Goal: Task Accomplishment & Management: Manage account settings

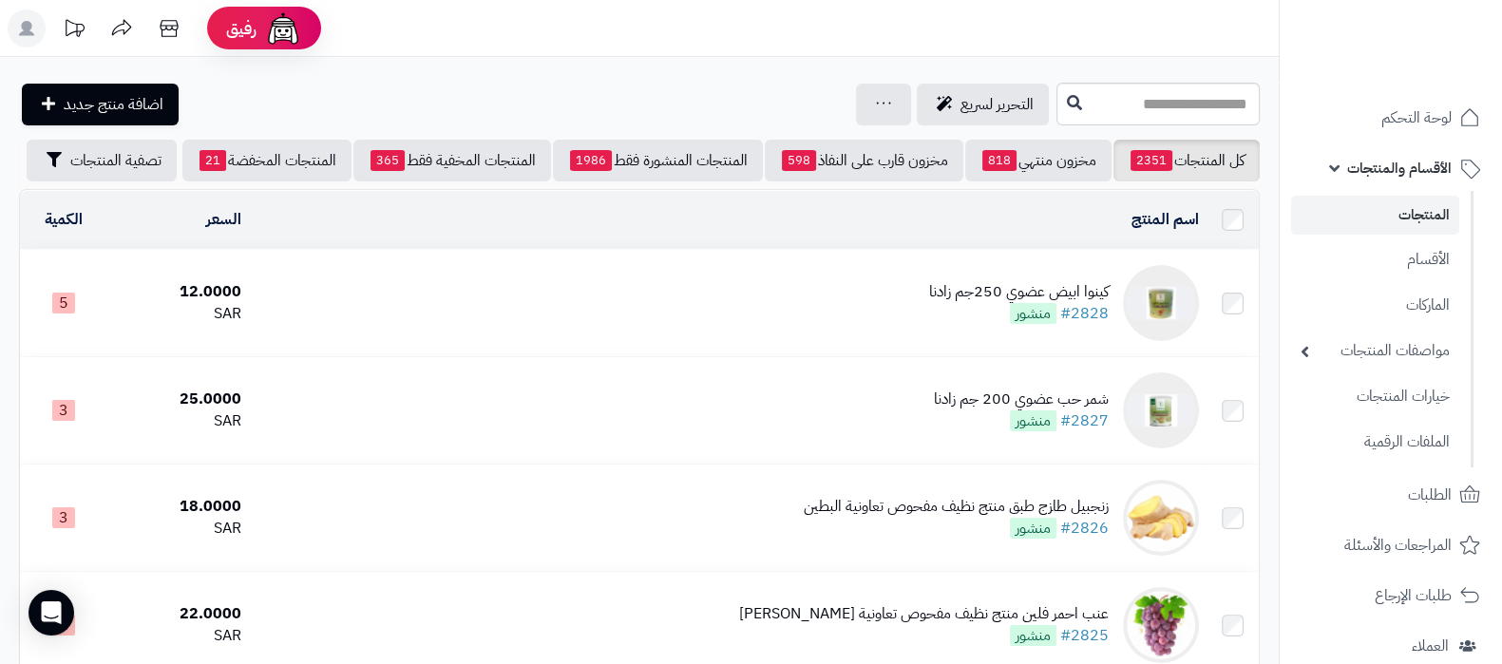
click at [922, 42] on header "رفيق ! الطلبات معالجة مكتمل إرجاع المنتجات العملاء المتواجدون الان 10 عملاء منت…" at bounding box center [751, 28] width 1502 height 57
click at [537, 56] on header "رفيق ! الطلبات معالجة مكتمل إرجاع المنتجات العملاء المتواجدون الان 10 عملاء منت…" at bounding box center [751, 28] width 1502 height 57
click at [971, 322] on div "كينوا ابيض عضوي 250جم زادنا #2828 منشور" at bounding box center [1019, 303] width 180 height 44
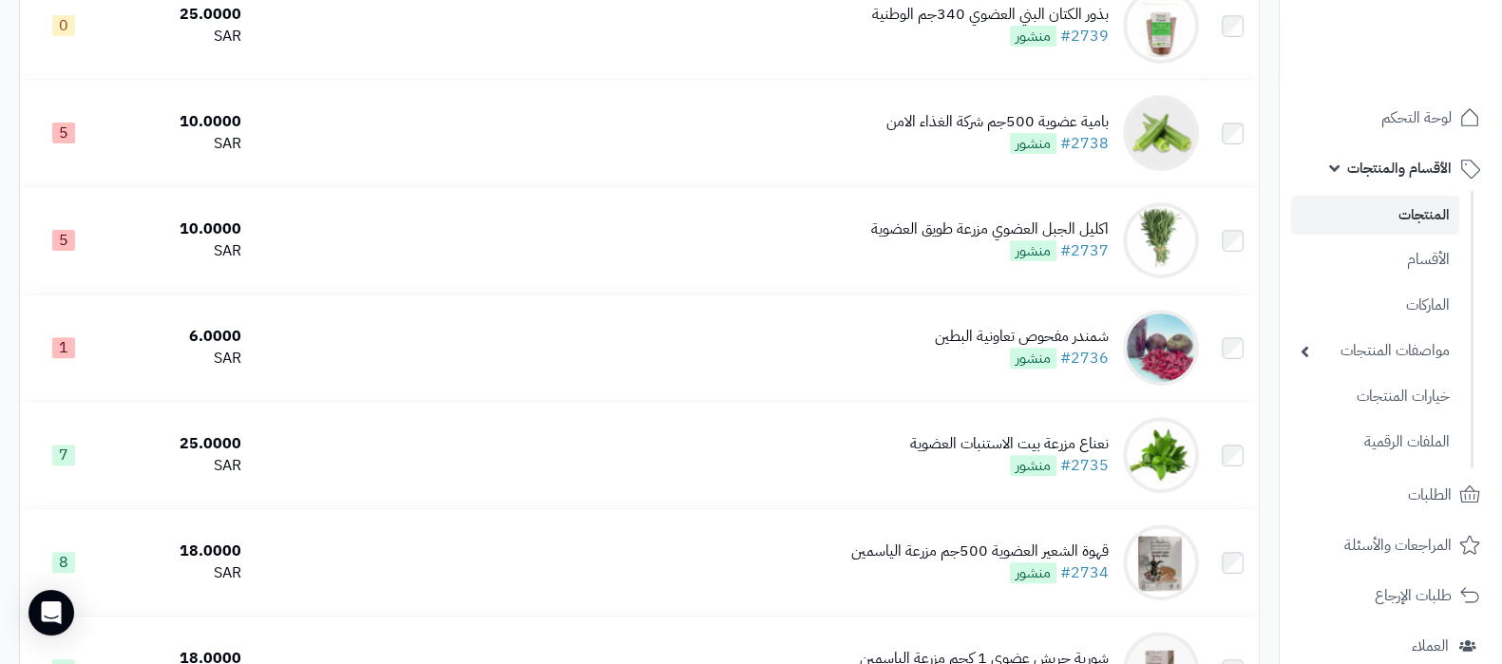
scroll to position [10522, 0]
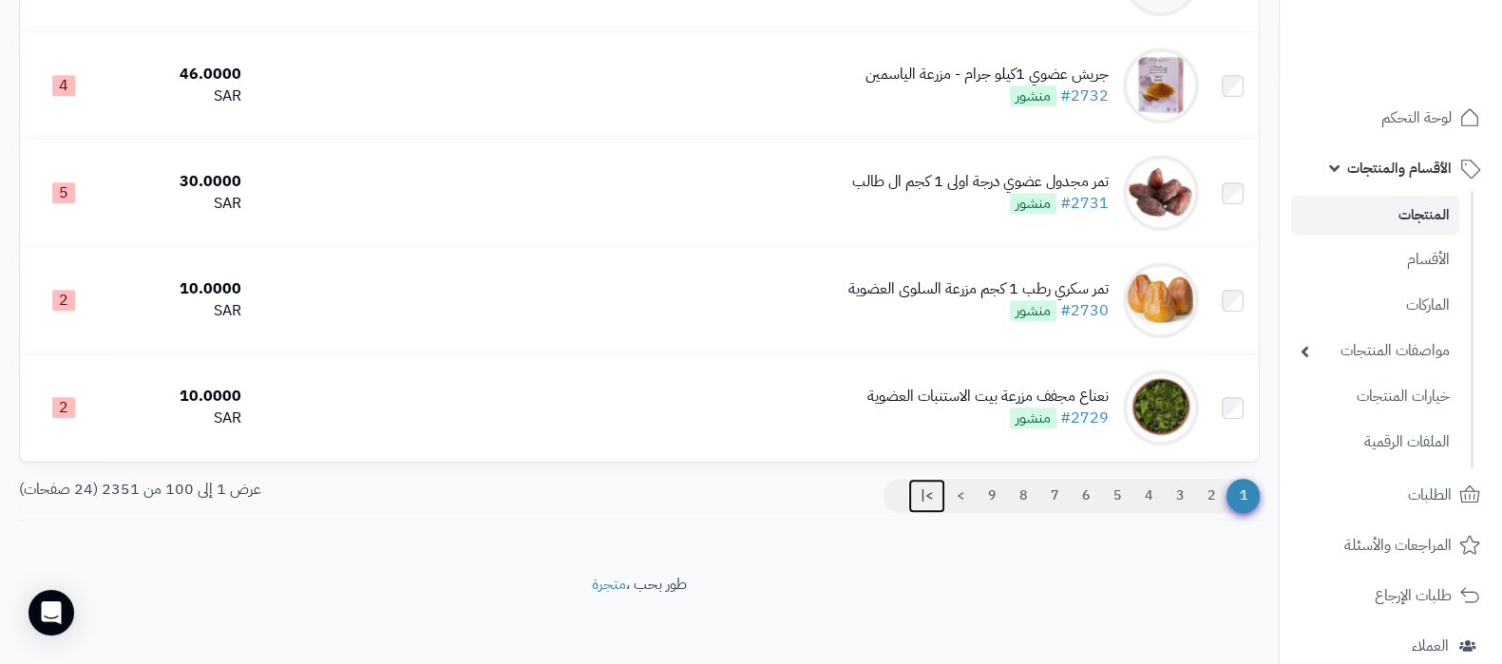
click at [914, 490] on link ">|" at bounding box center [926, 496] width 37 height 34
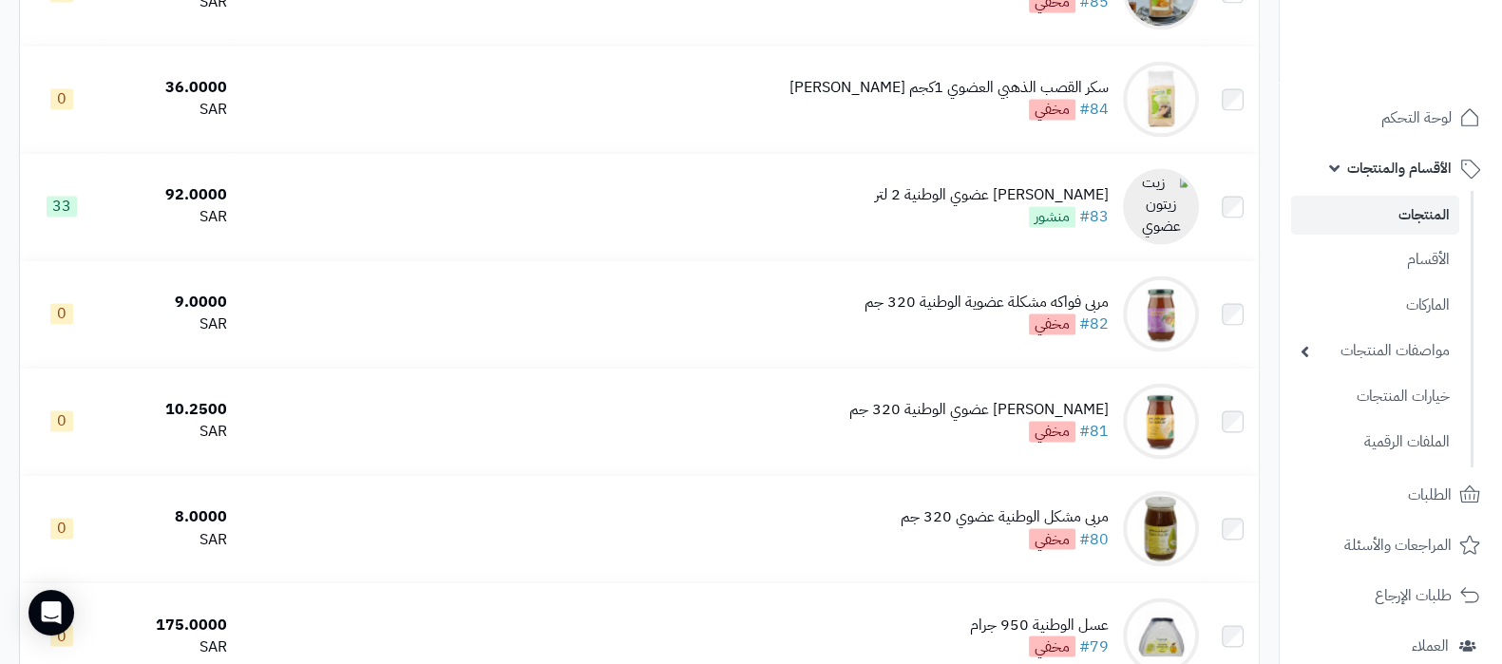
scroll to position [3846, 0]
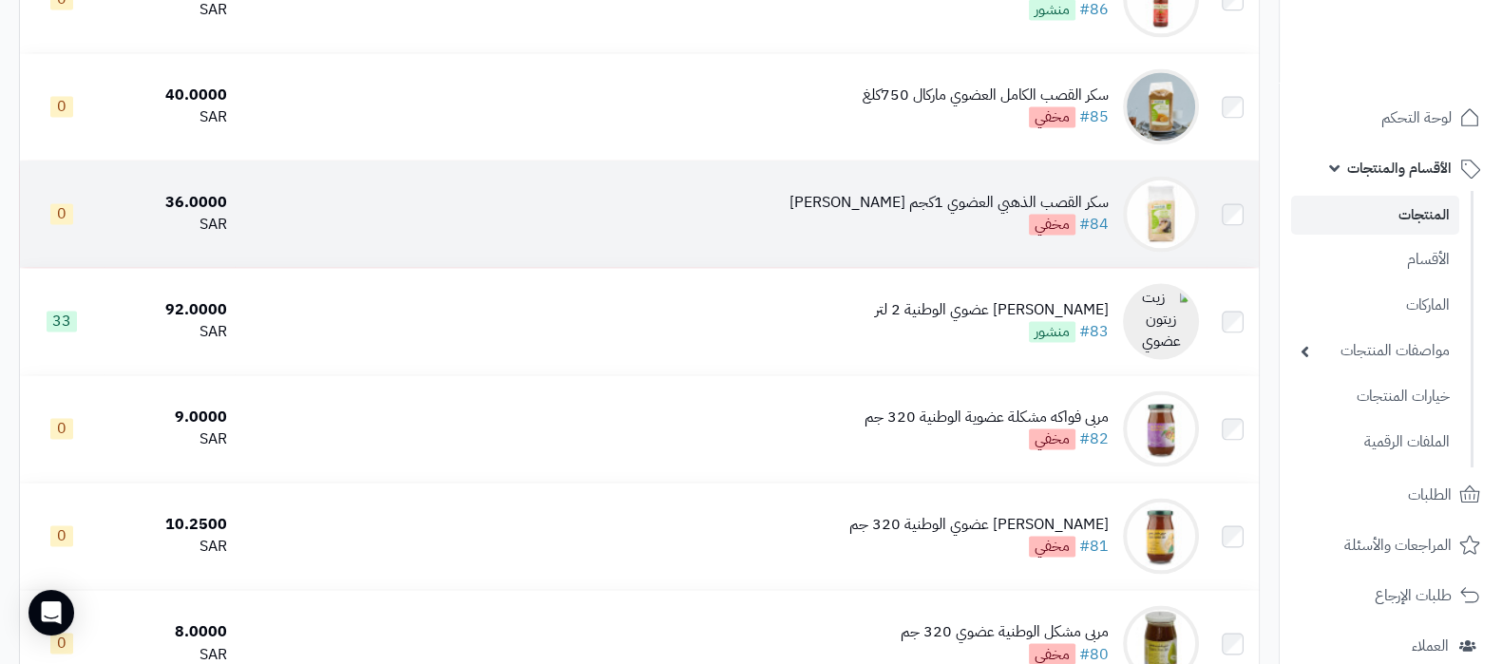
click at [917, 214] on div "سكر القصب الذهبي العضوي 1كجم ماركال" at bounding box center [948, 203] width 319 height 22
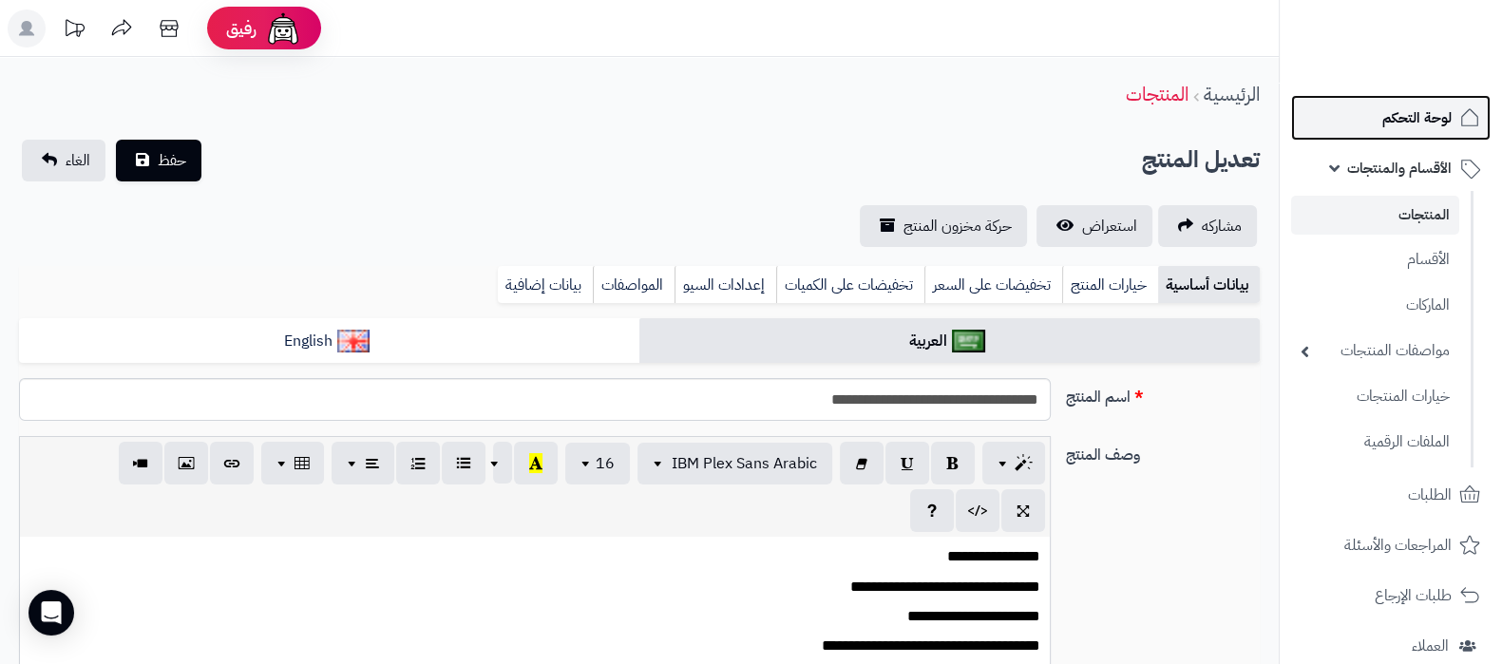
click at [1410, 111] on span "لوحة التحكم" at bounding box center [1416, 117] width 69 height 27
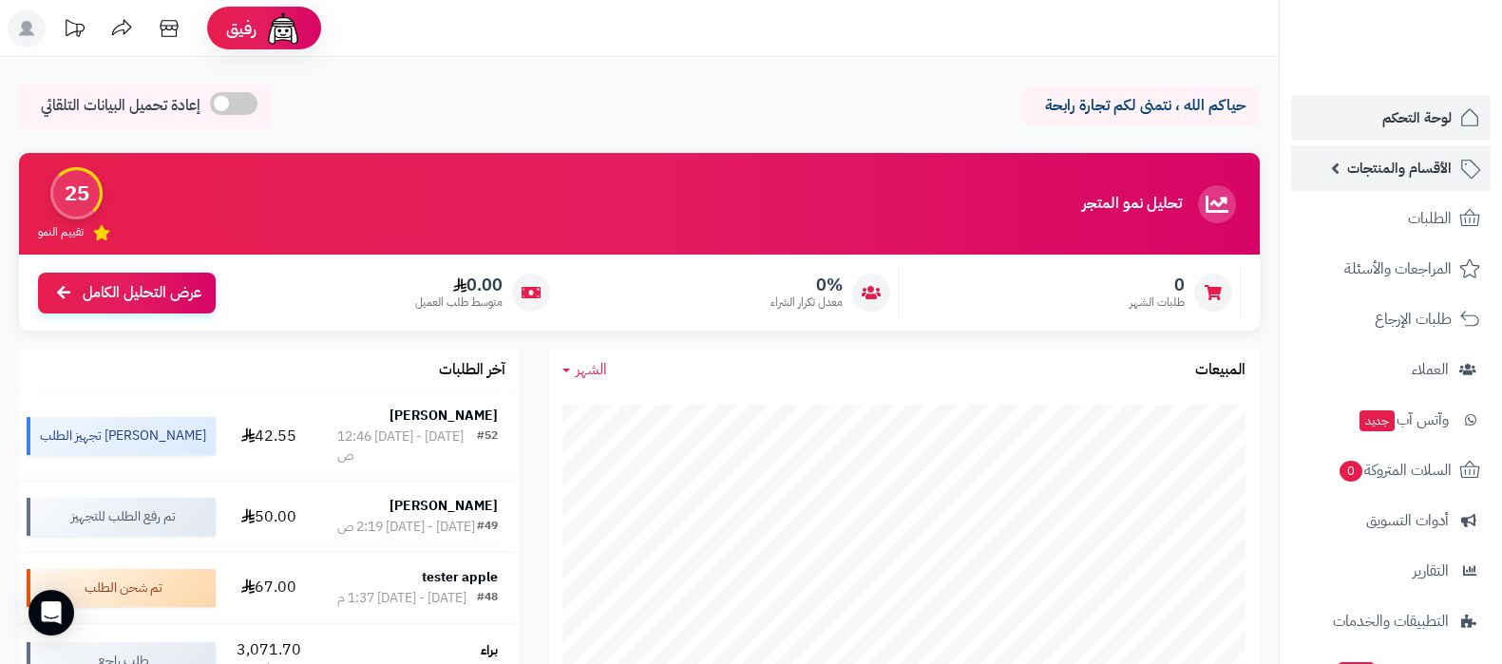
click at [1388, 164] on span "الأقسام والمنتجات" at bounding box center [1399, 168] width 104 height 27
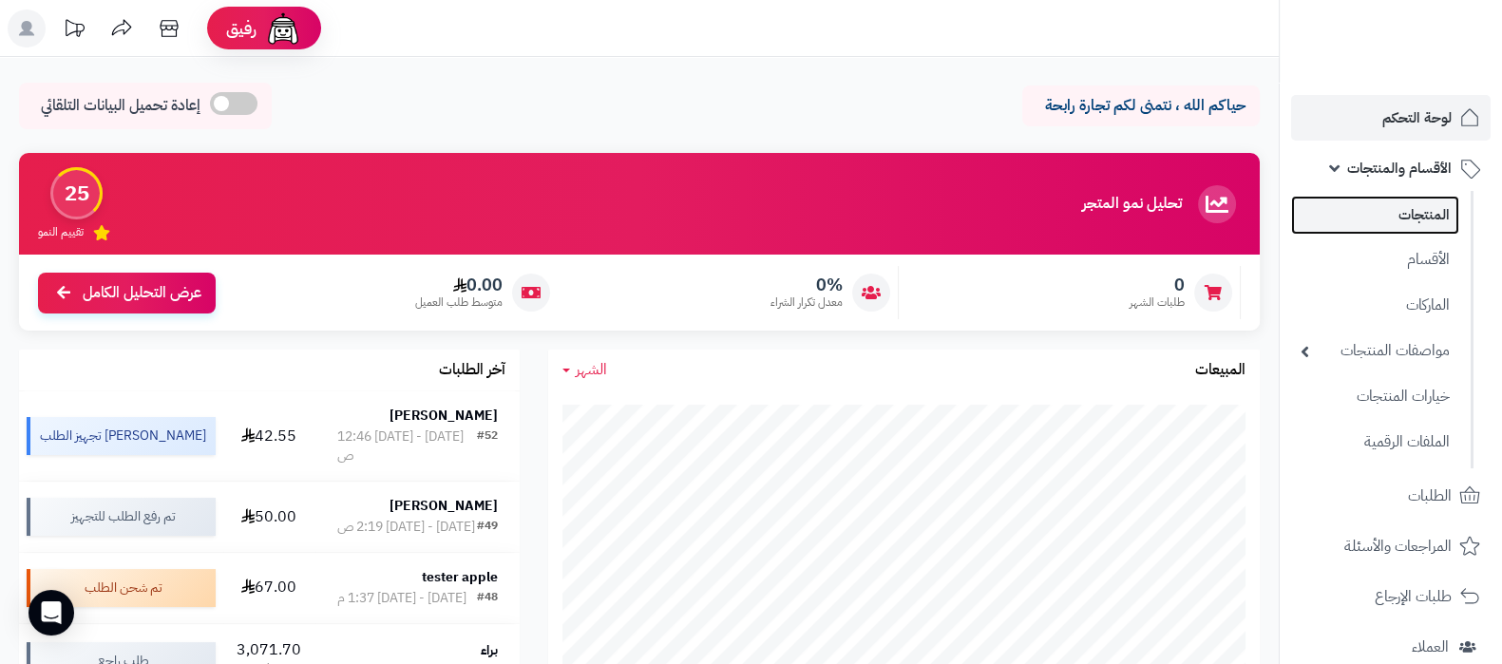
click at [1383, 217] on link "المنتجات" at bounding box center [1375, 215] width 168 height 39
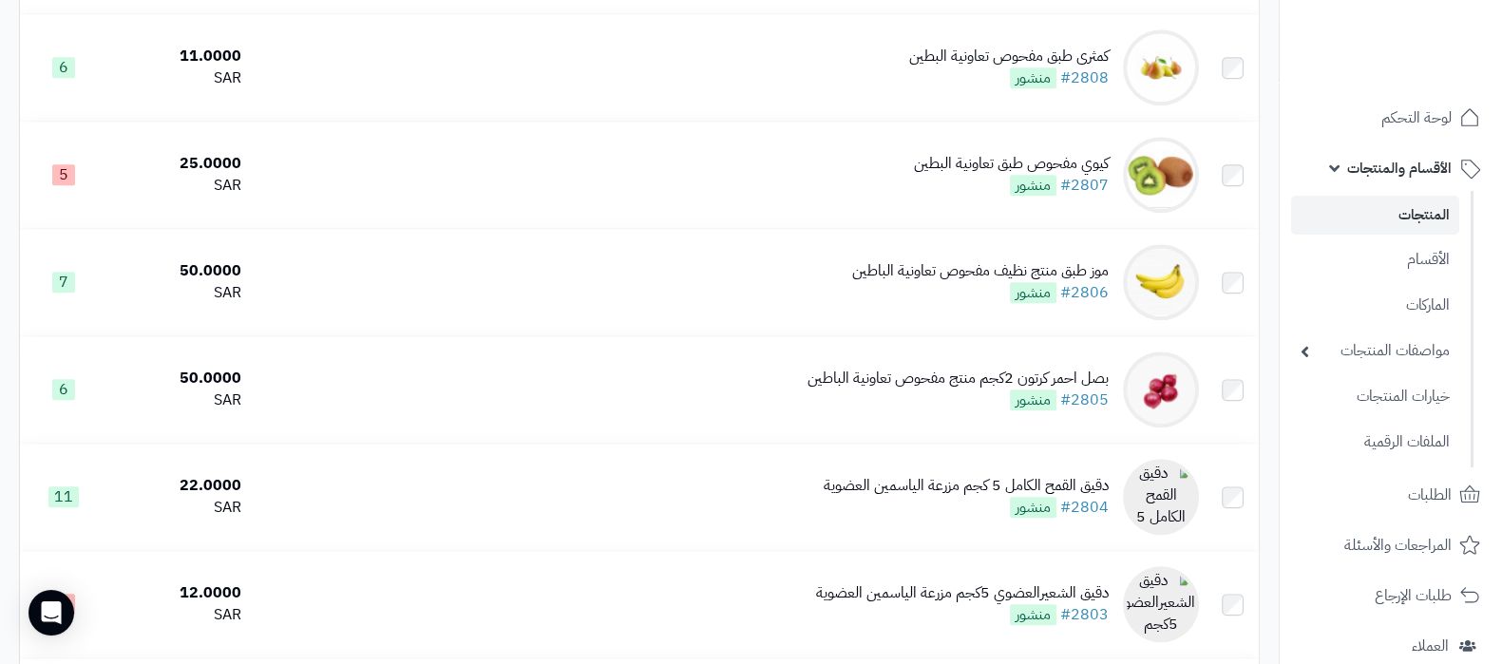
scroll to position [2612, 0]
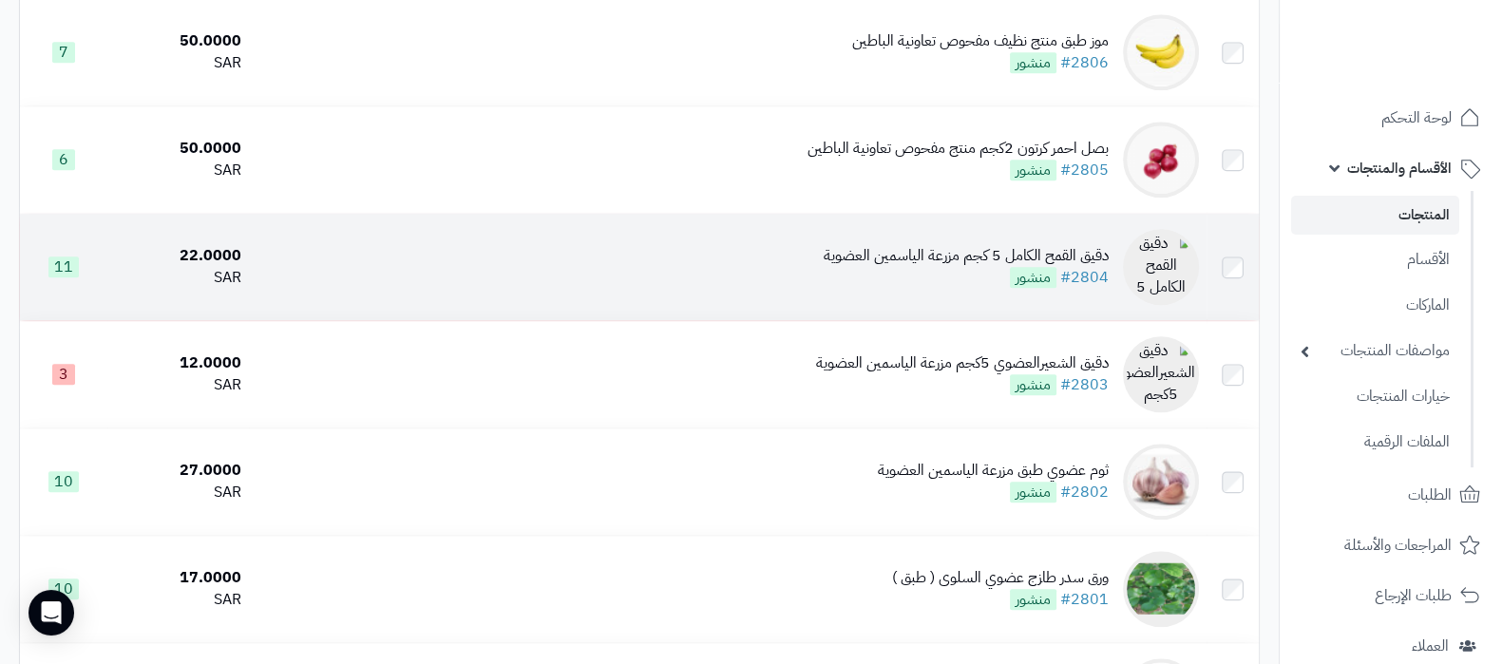
click at [900, 267] on div "دقيق القمح الكامل 5 كجم مزرعة الياسمين العضوية" at bounding box center [966, 256] width 285 height 22
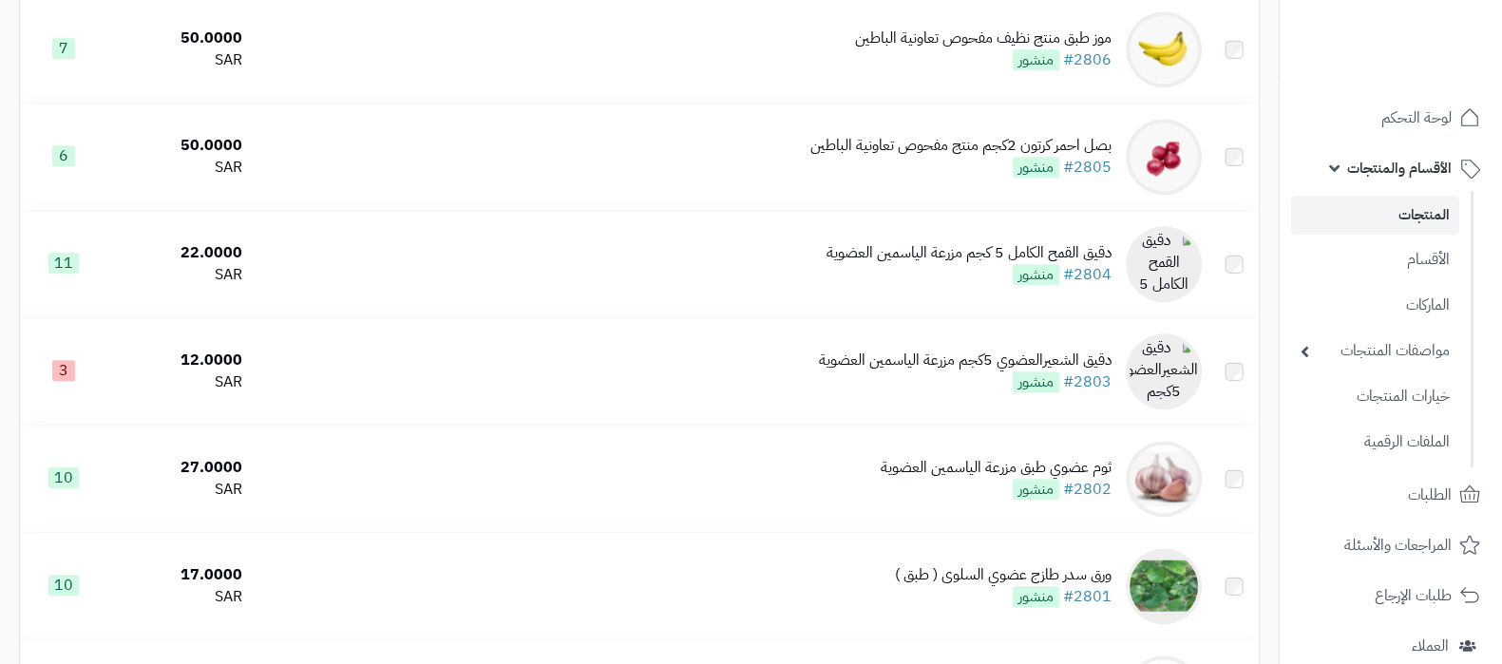
scroll to position [2612, 0]
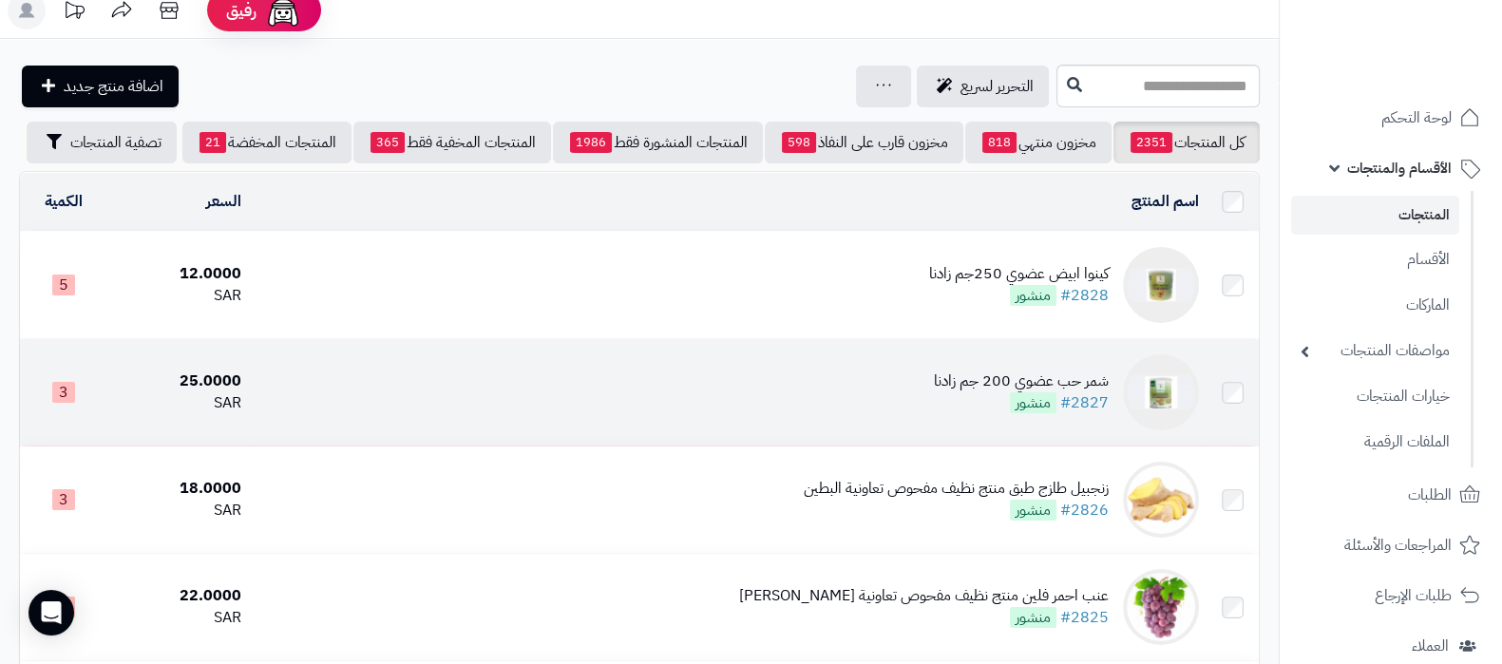
scroll to position [0, 0]
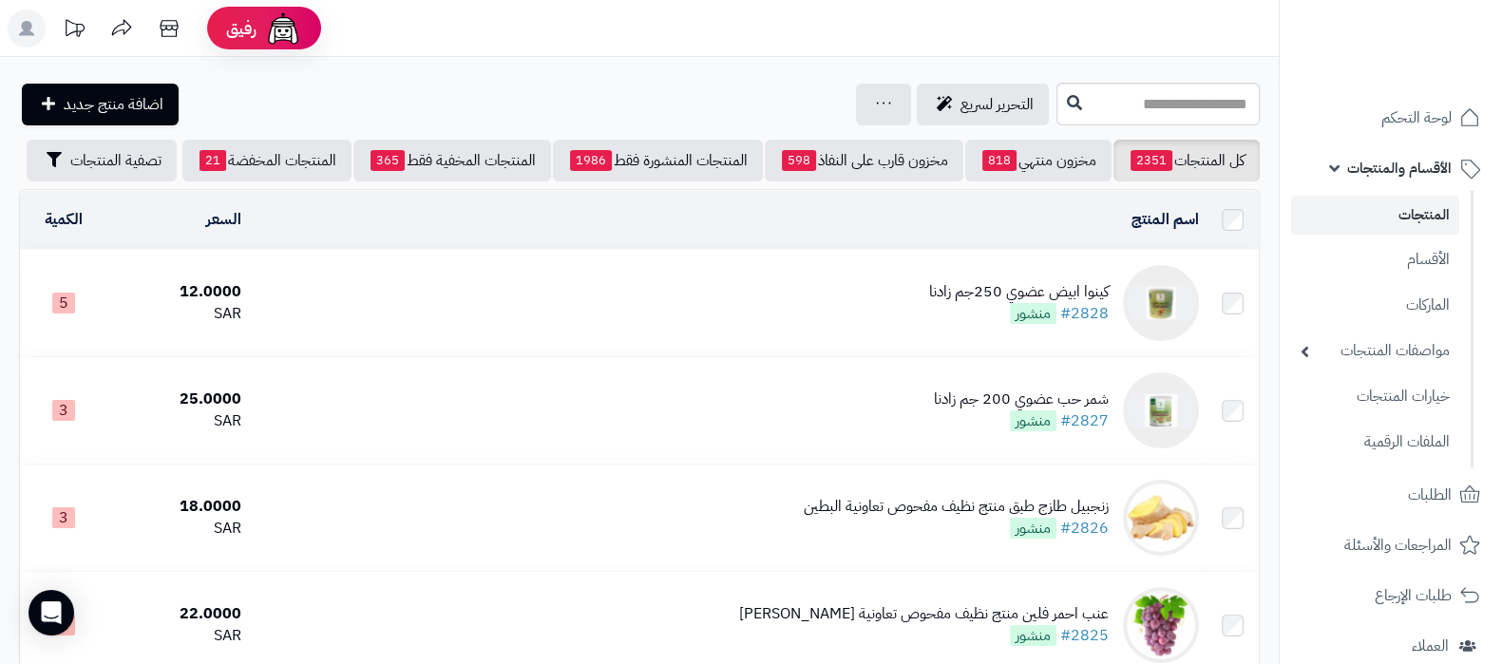
click at [967, 299] on div "كينوا ابيض عضوي 250جم زادنا" at bounding box center [1019, 292] width 180 height 22
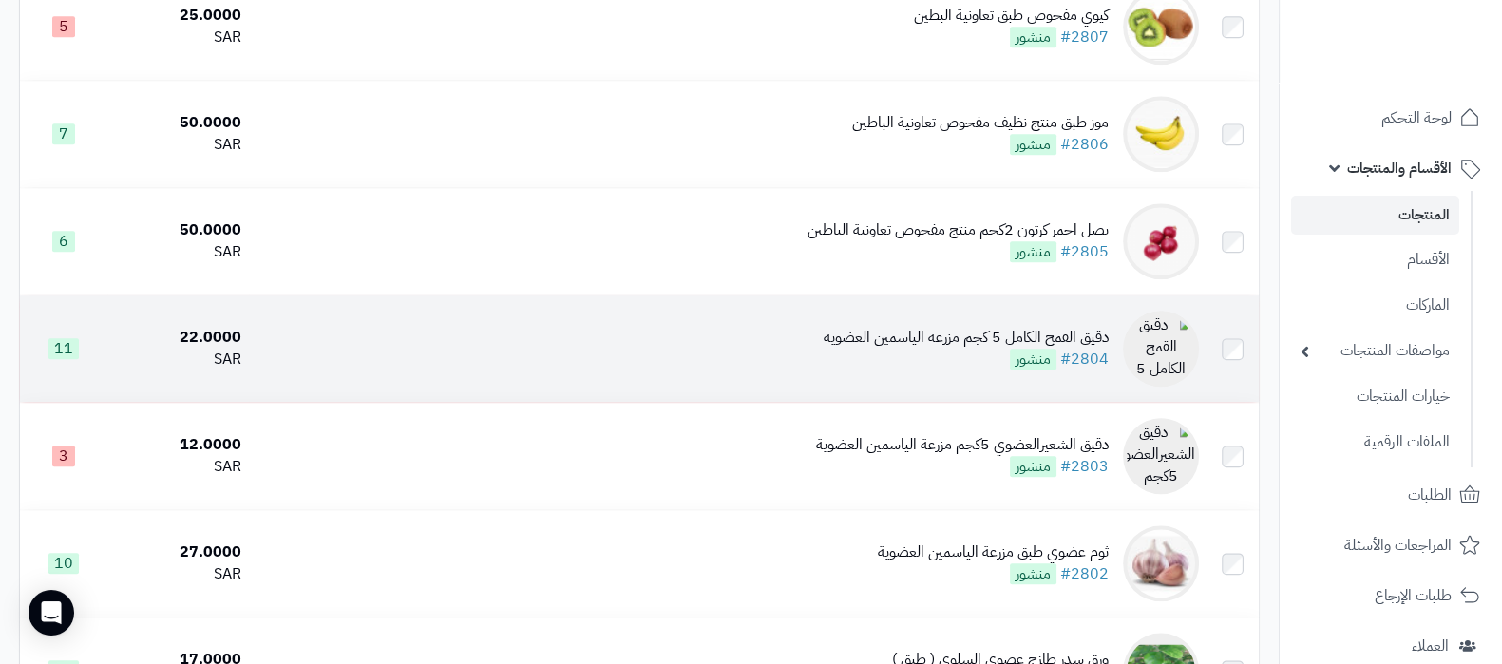
scroll to position [2493, 0]
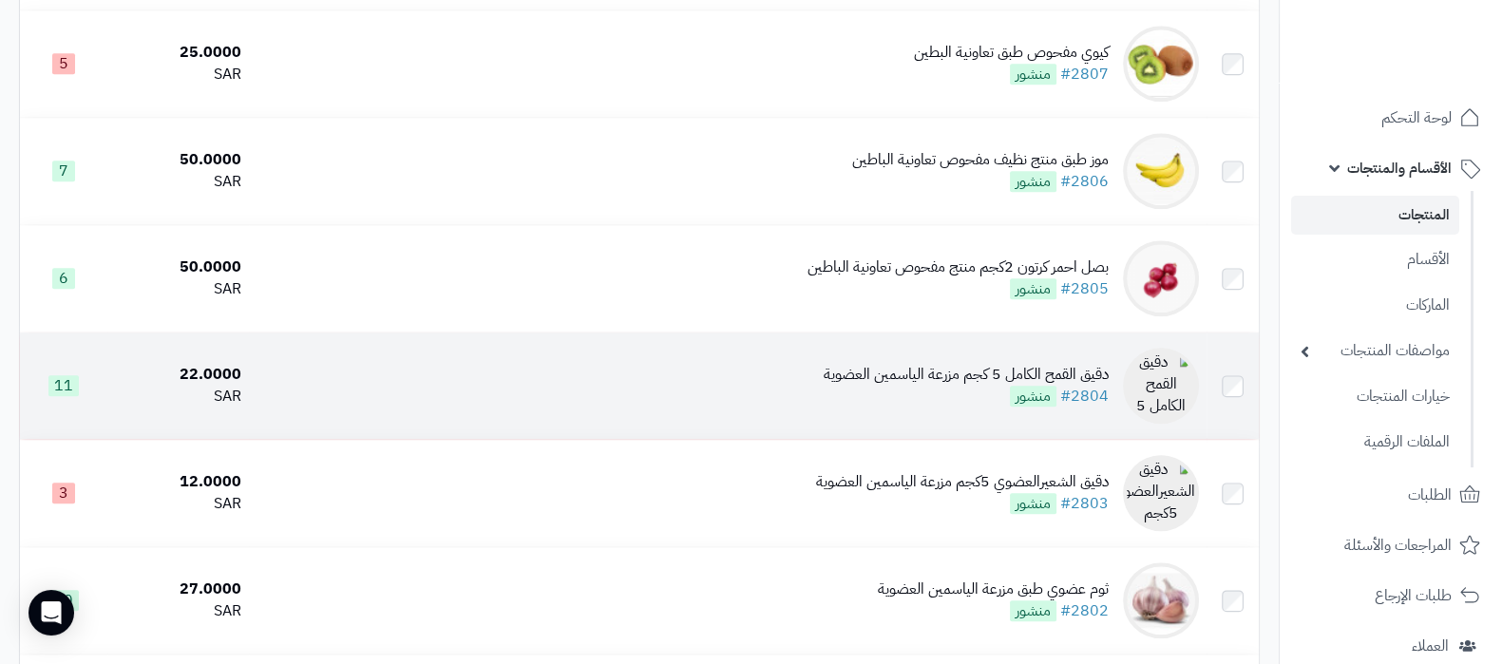
click at [910, 386] on div "دقيق القمح الكامل 5 كجم مزرعة الياسمين العضوية" at bounding box center [966, 375] width 285 height 22
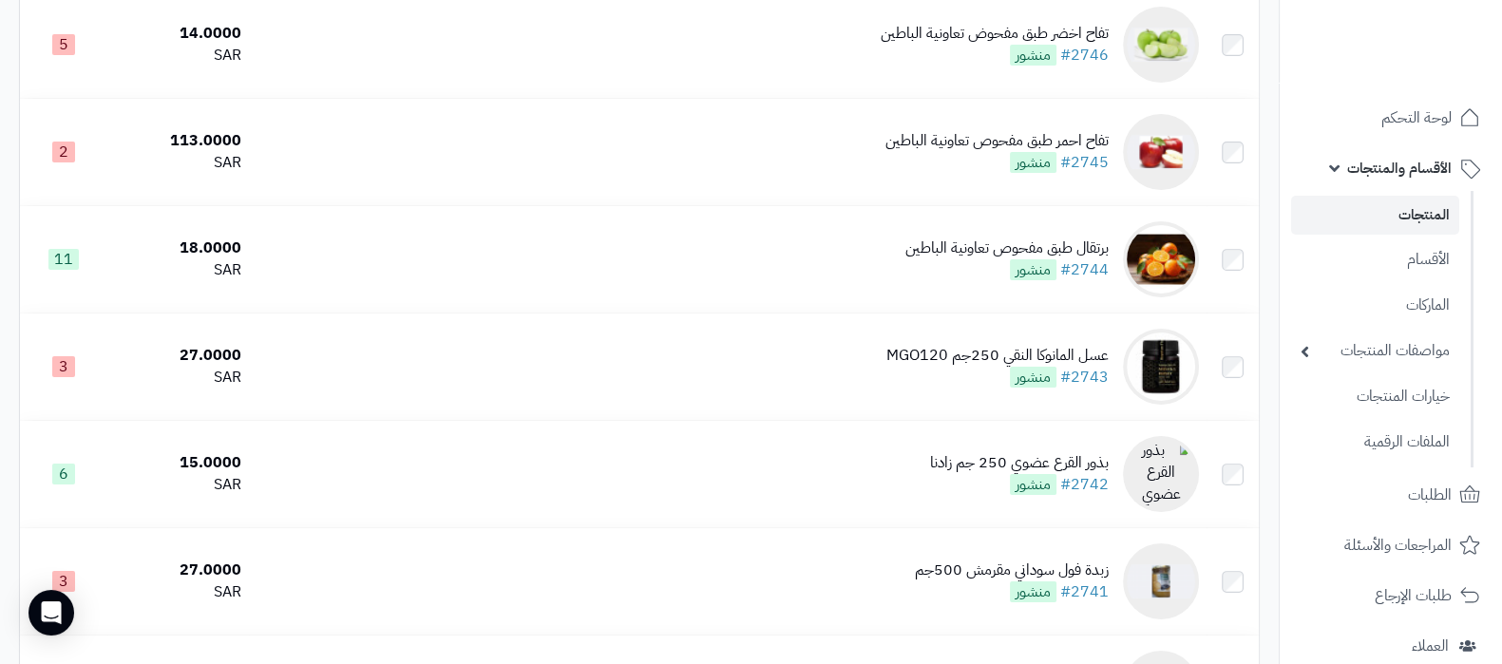
scroll to position [9024, 0]
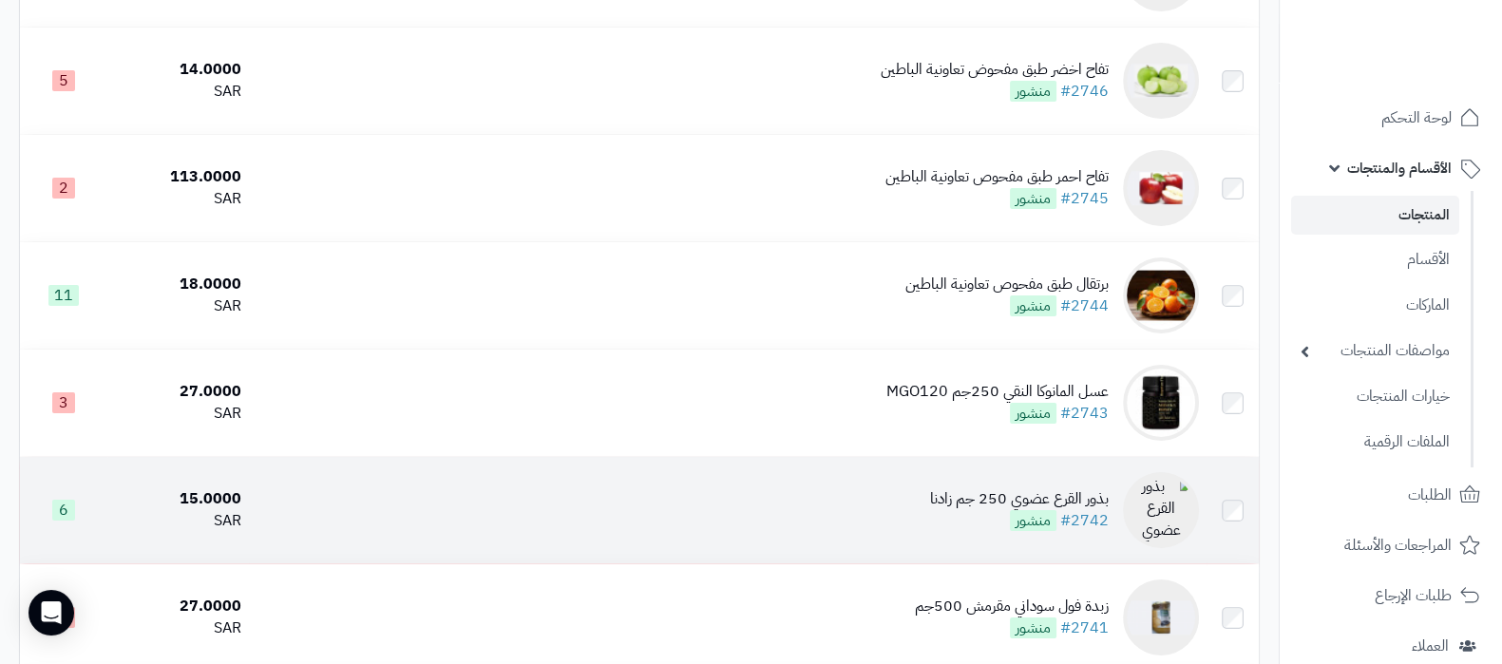
click at [981, 488] on div "بذور القرع عضوي 250 جم زادنا" at bounding box center [1019, 499] width 179 height 22
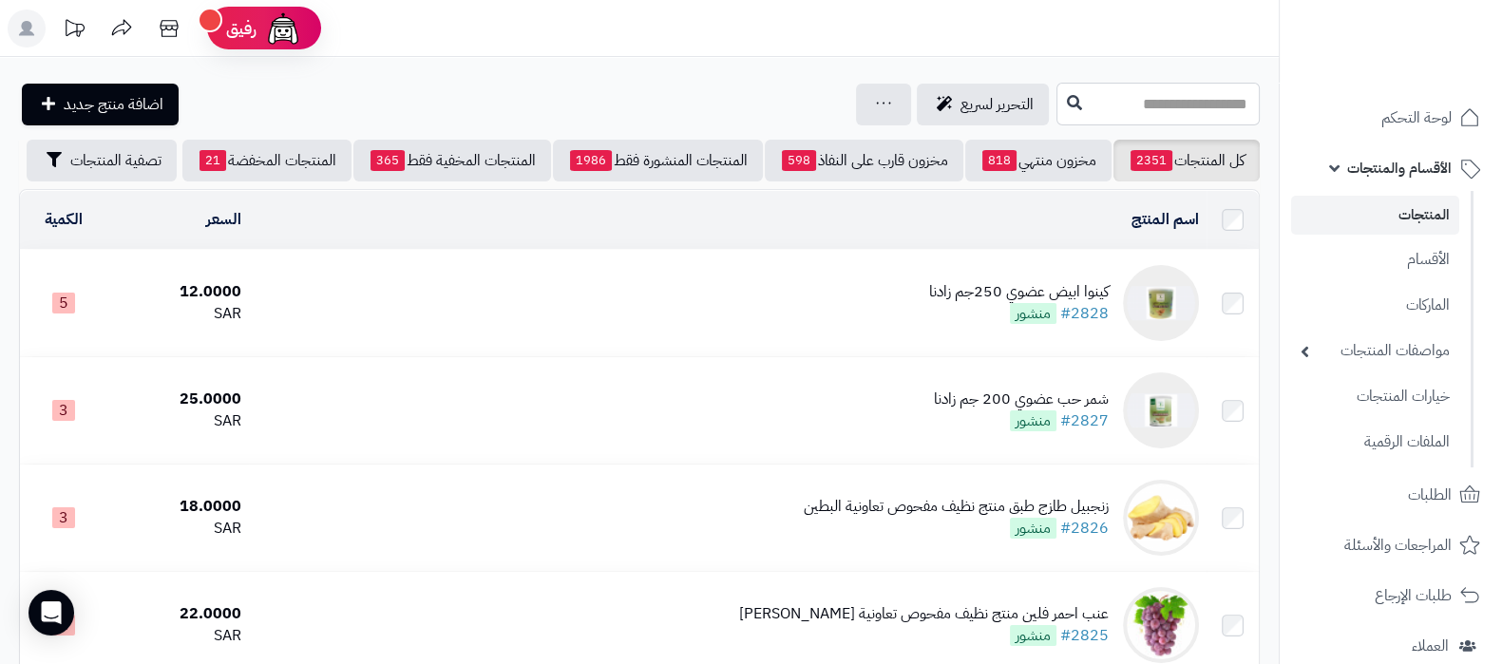
click at [1057, 101] on input "text" at bounding box center [1157, 104] width 203 height 43
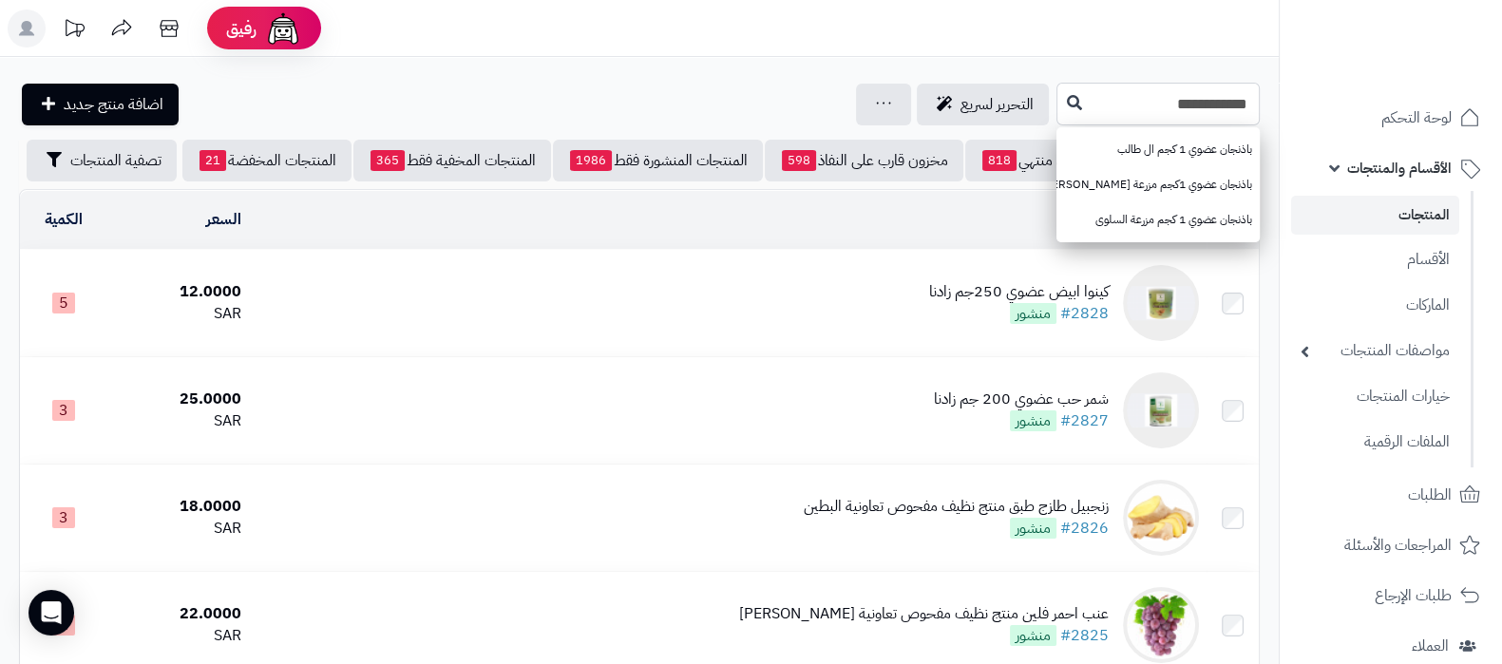
type input "**********"
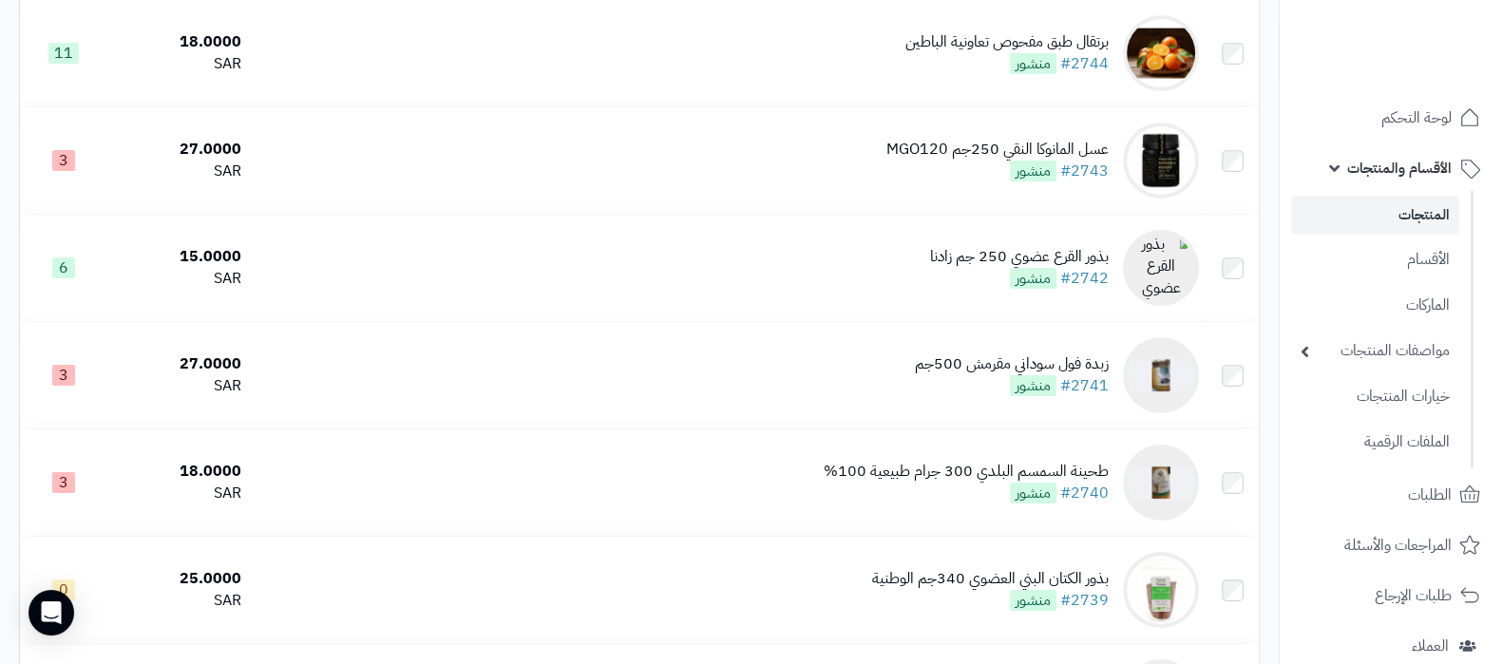
scroll to position [9143, 0]
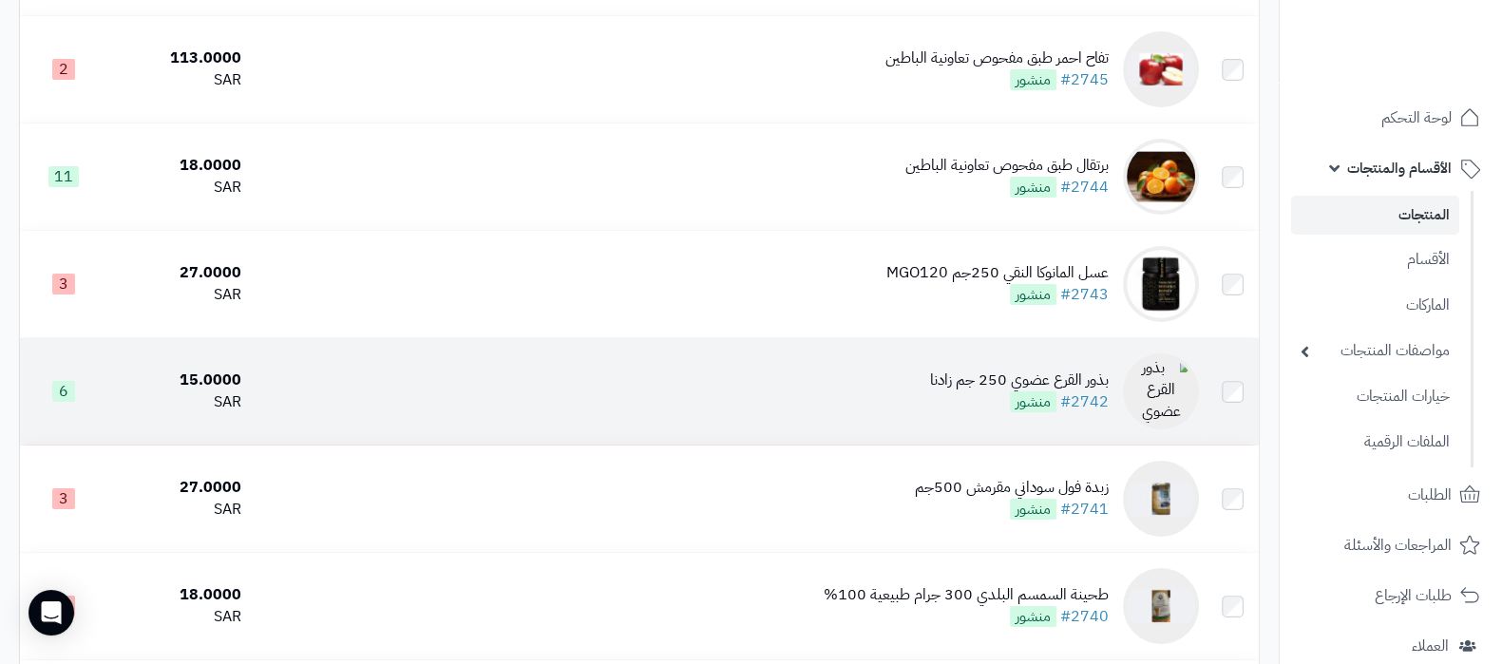
click at [972, 378] on div "بذور القرع عضوي 250 جم زادنا" at bounding box center [1019, 381] width 179 height 22
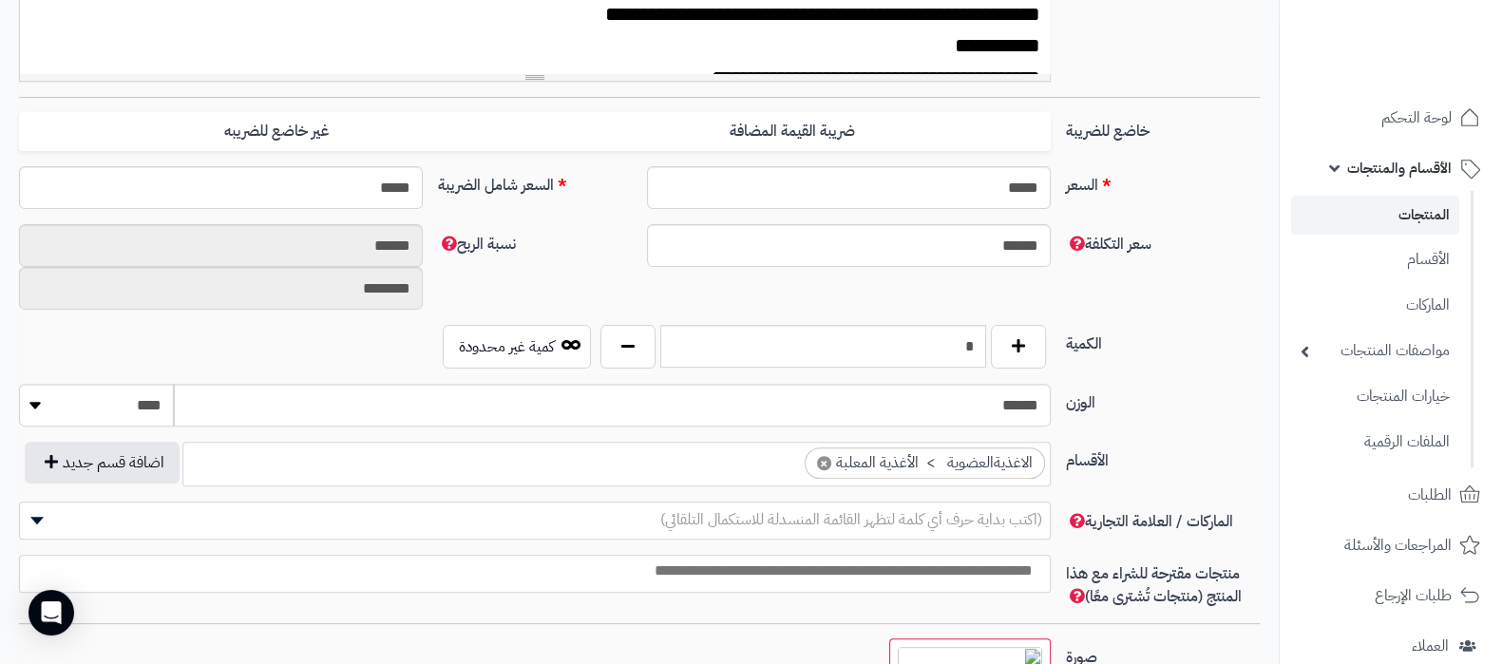
scroll to position [712, 0]
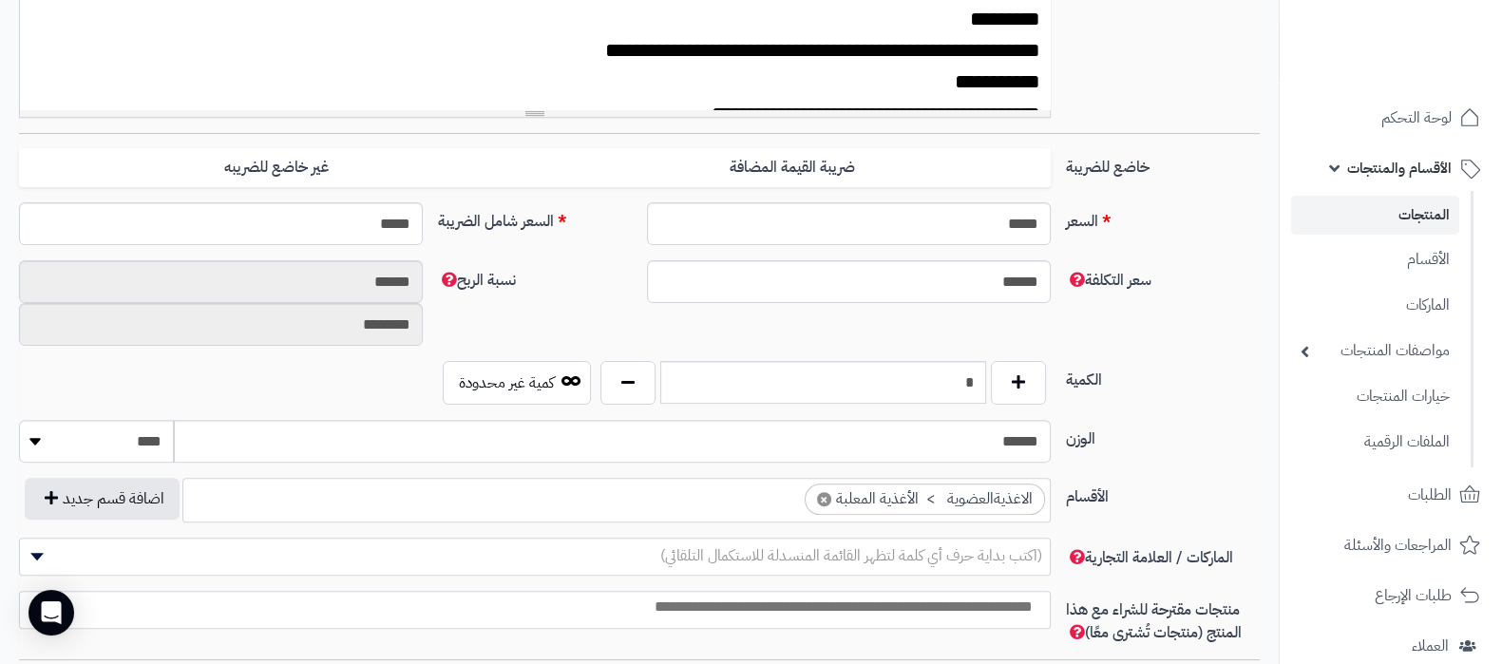
click at [1393, 191] on ul "المنتجات الأقسام الماركات مواصفات المنتجات مواصفات المنتجات أنواع المواصفات خيا…" at bounding box center [1376, 329] width 194 height 276
click at [1402, 221] on link "المنتجات" at bounding box center [1375, 215] width 168 height 39
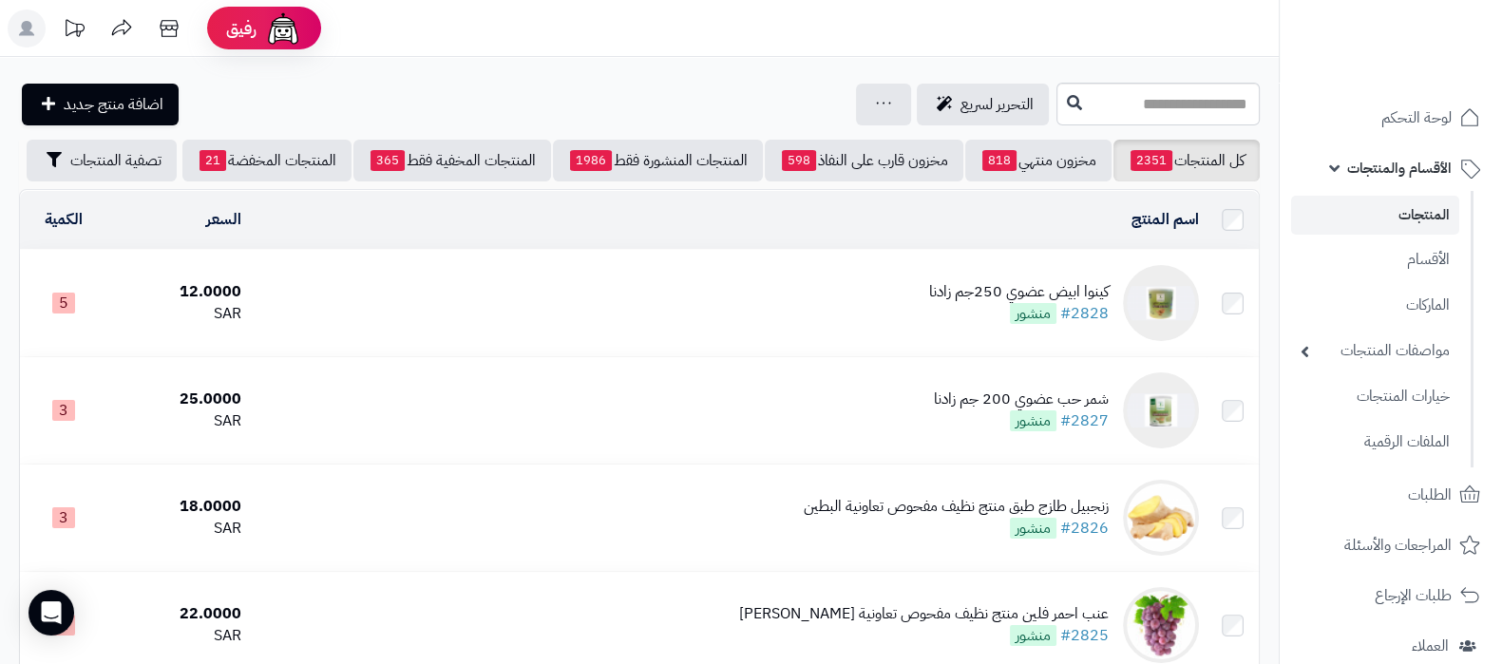
click at [601, 97] on div "التحرير لسريع جرد مخزون المنتجات جرد مخزون الخيارات فقط تعديل أسعار المنتجات ال…" at bounding box center [535, 105] width 1033 height 42
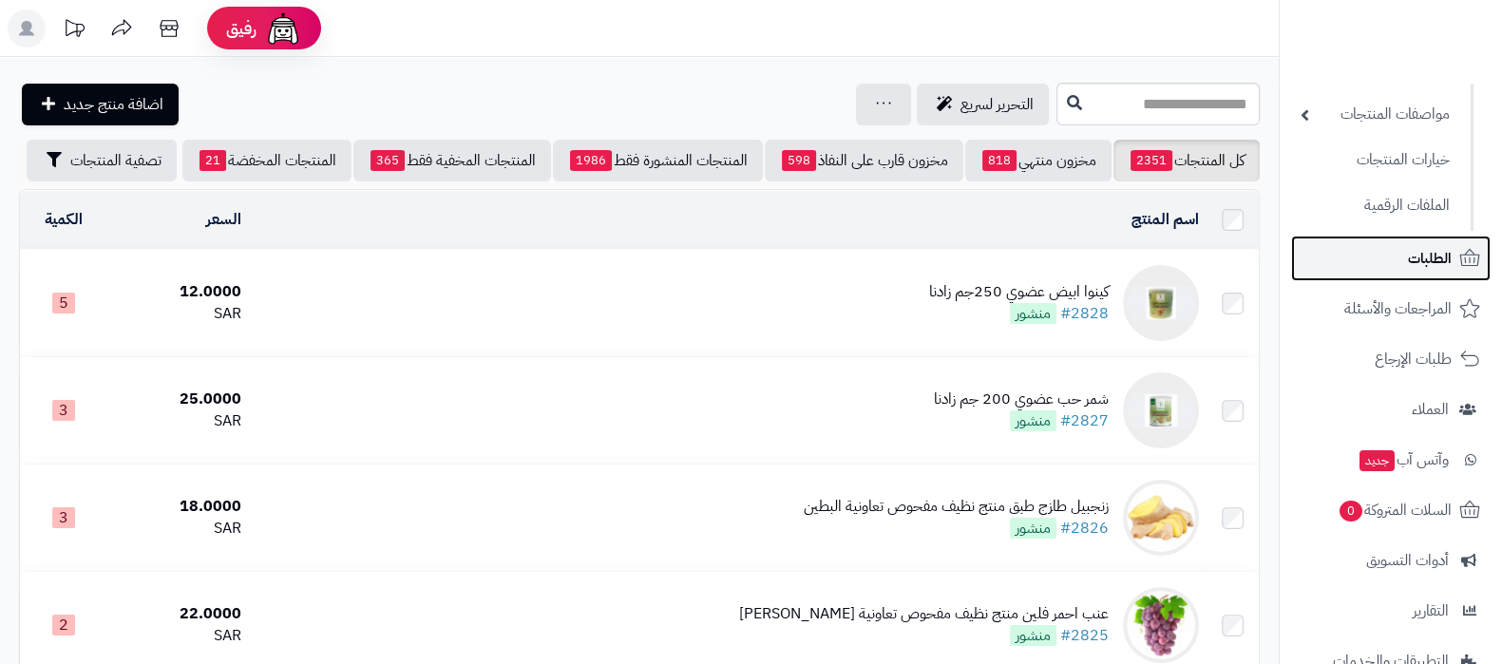
click at [1413, 253] on span "الطلبات" at bounding box center [1430, 258] width 44 height 27
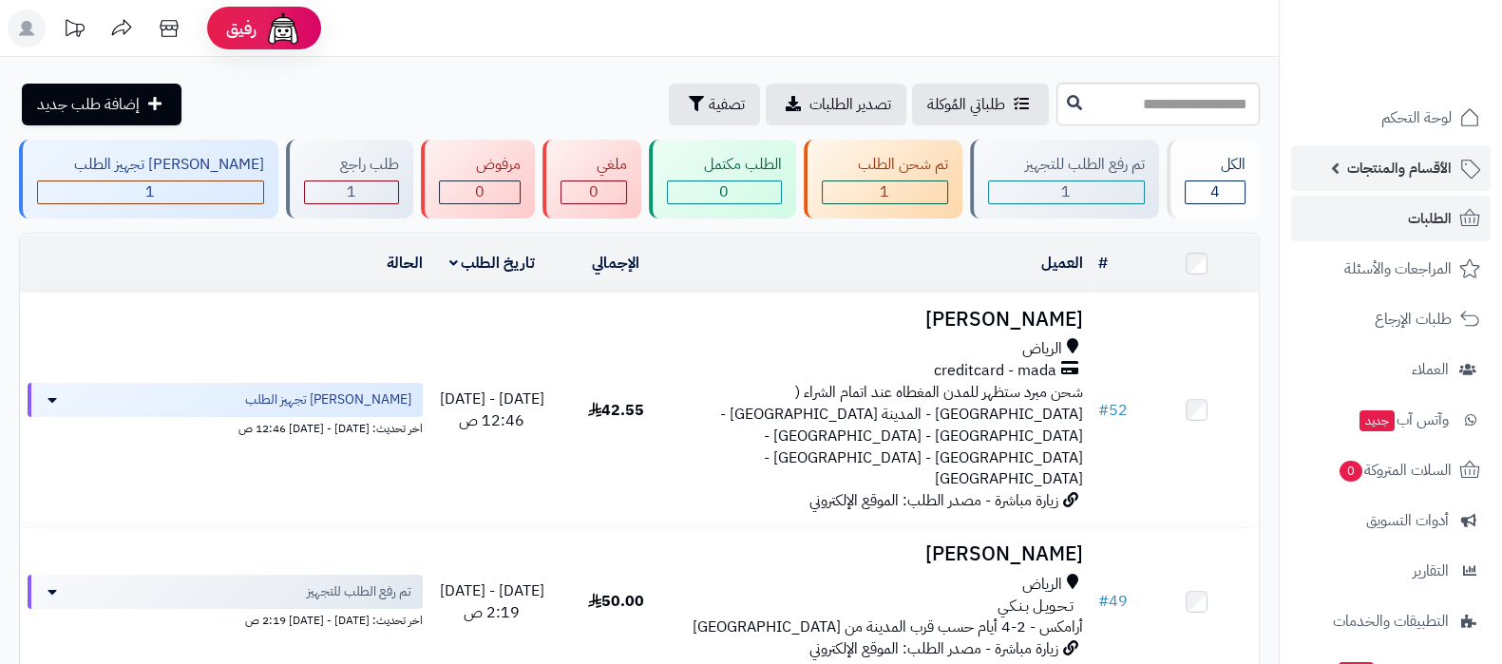
click at [1377, 149] on link "الأقسام والمنتجات" at bounding box center [1390, 168] width 199 height 46
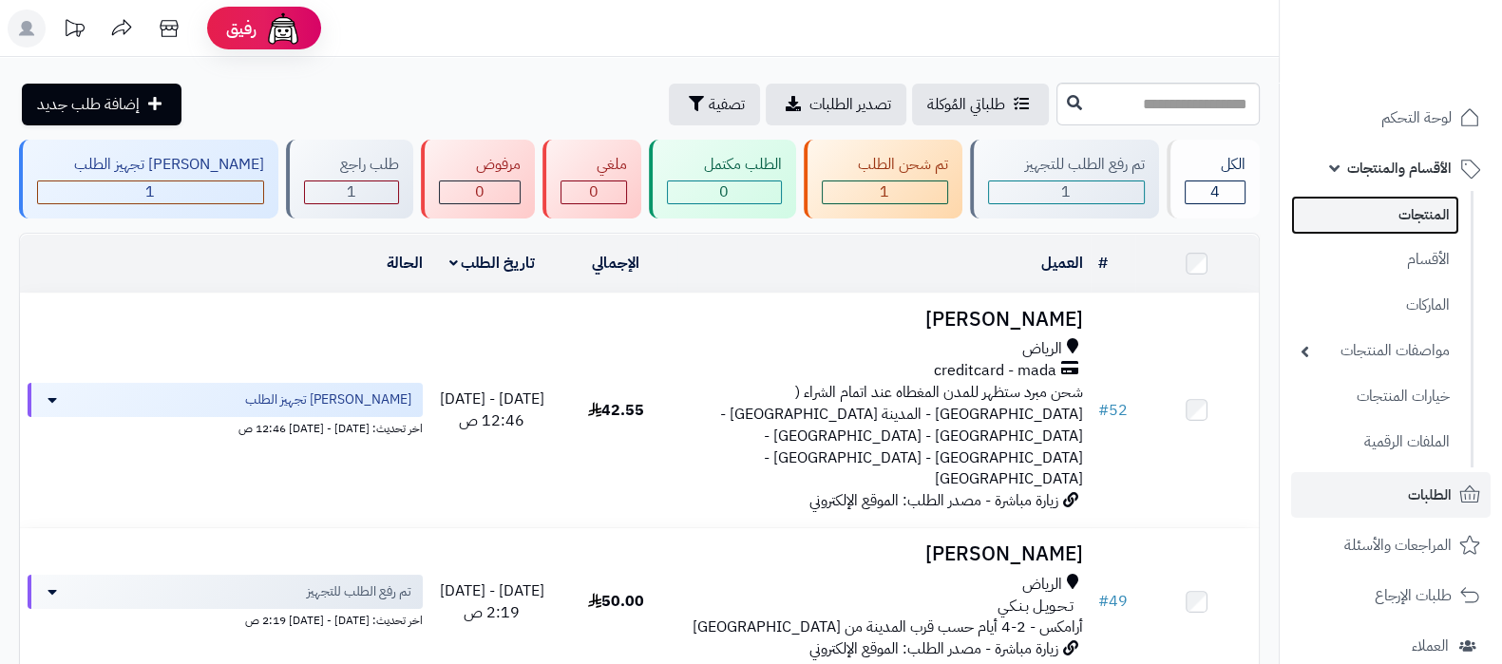
click at [1405, 198] on link "المنتجات" at bounding box center [1375, 215] width 168 height 39
